Goal: Use online tool/utility: Utilize a website feature to perform a specific function

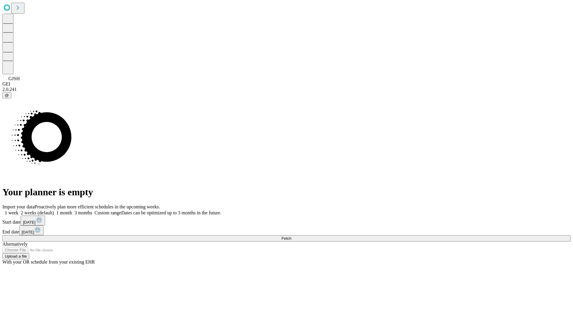
click at [291, 236] on span "Fetch" at bounding box center [287, 238] width 10 height 4
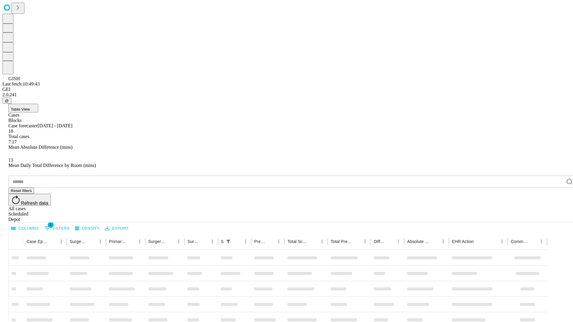
click at [30, 107] on span "Table View" at bounding box center [20, 109] width 19 height 4
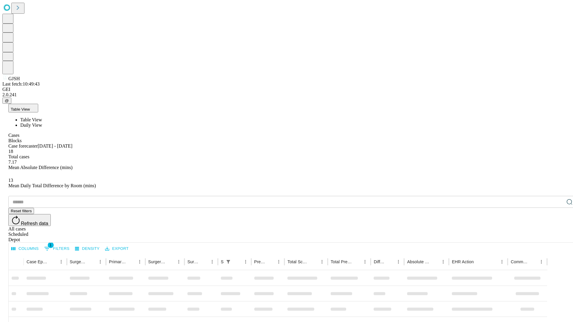
click at [42, 123] on span "Daily View" at bounding box center [31, 125] width 22 height 5
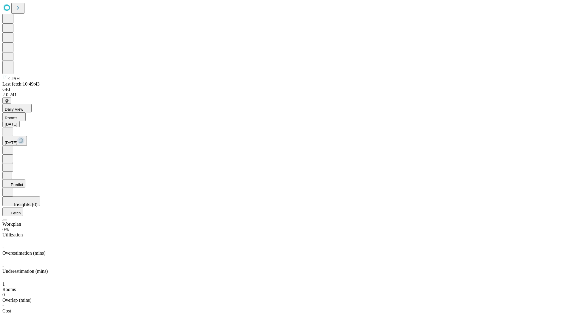
click at [25, 179] on button "Predict" at bounding box center [13, 183] width 23 height 9
